Goal: Task Accomplishment & Management: Use online tool/utility

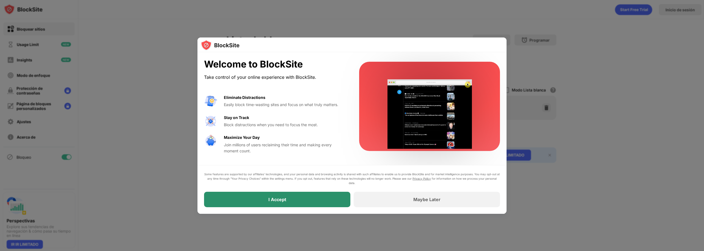
click at [301, 200] on div "I Accept" at bounding box center [277, 198] width 146 height 15
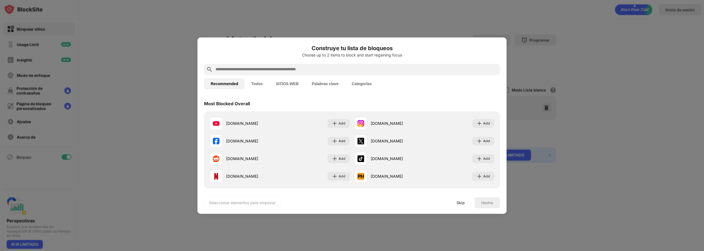
click at [280, 82] on button "SITIOS WEB" at bounding box center [287, 83] width 36 height 11
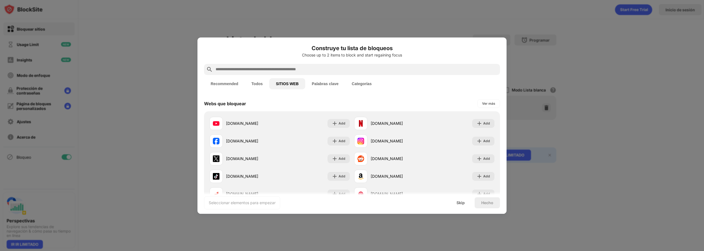
click at [289, 86] on button "SITIOS WEB" at bounding box center [287, 83] width 36 height 11
click at [488, 103] on div "Ver más" at bounding box center [488, 104] width 13 height 6
click at [488, 103] on div "Ver menos" at bounding box center [486, 104] width 17 height 6
click at [333, 83] on button "Palabras clave" at bounding box center [325, 83] width 40 height 11
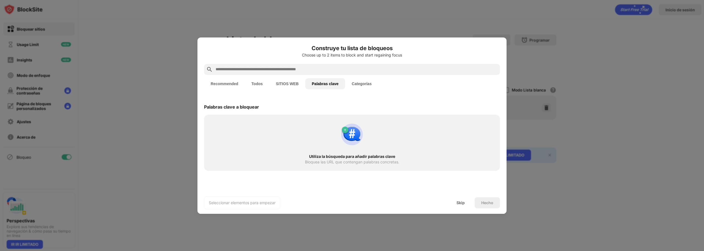
click at [370, 81] on button "Categorías" at bounding box center [361, 83] width 33 height 11
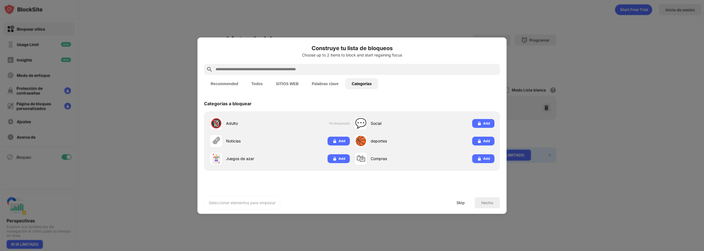
click at [261, 84] on button "Todos" at bounding box center [257, 83] width 24 height 11
click at [284, 83] on button "SITIOS WEB" at bounding box center [287, 83] width 36 height 11
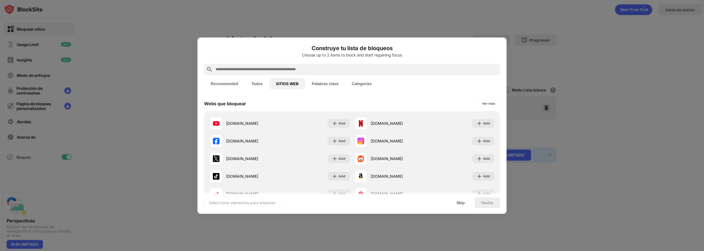
click at [329, 81] on button "Palabras clave" at bounding box center [325, 83] width 40 height 11
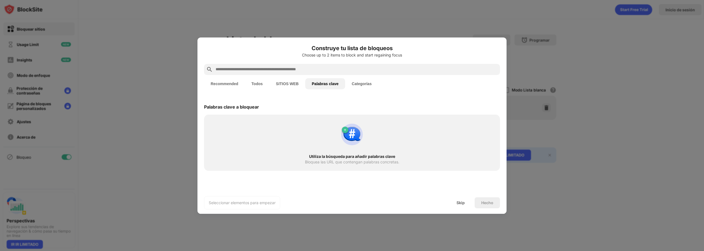
click at [372, 69] on input "text" at bounding box center [356, 69] width 283 height 7
